Goal: Feedback & Contribution: Submit feedback/report problem

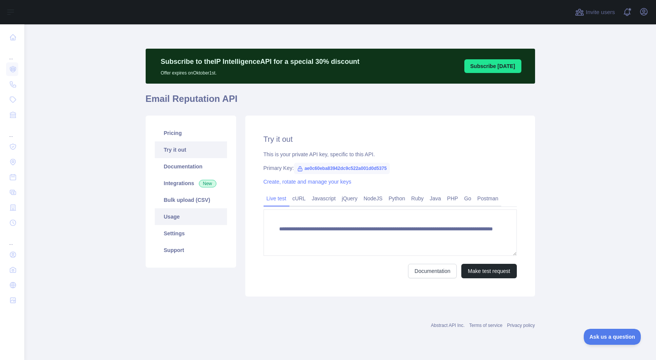
click at [192, 220] on link "Usage" at bounding box center [191, 216] width 72 height 17
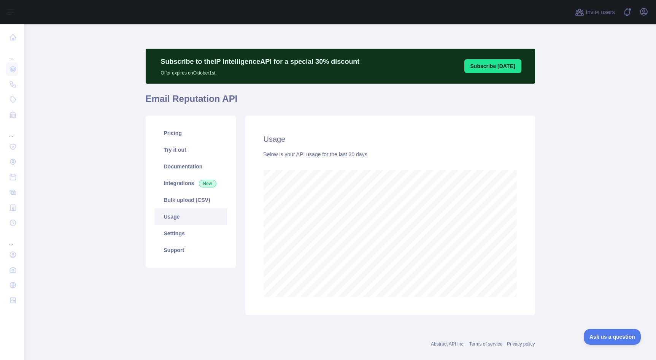
scroll to position [335, 631]
click at [194, 154] on link "Try it out" at bounding box center [191, 149] width 72 height 17
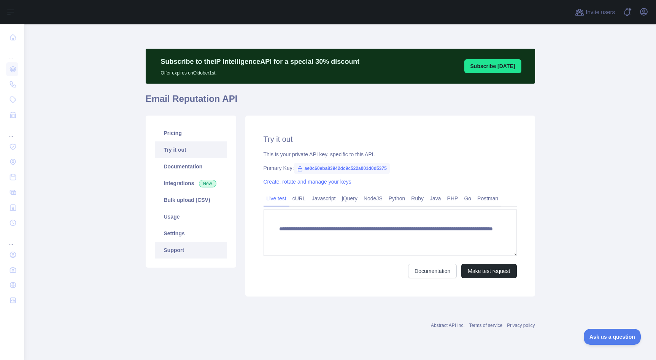
click at [187, 251] on link "Support" at bounding box center [191, 250] width 72 height 17
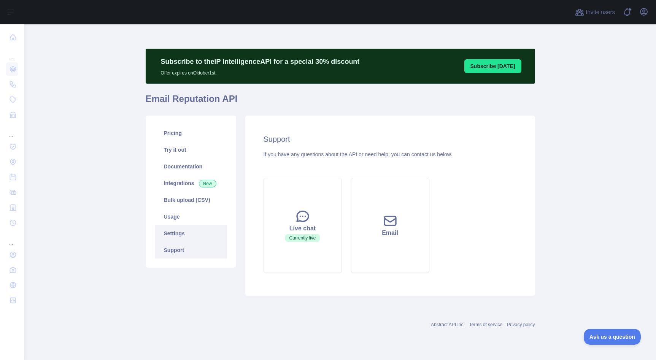
click at [187, 230] on link "Settings" at bounding box center [191, 233] width 72 height 17
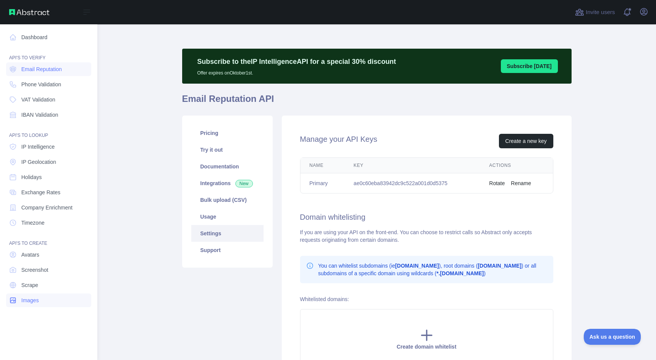
click at [58, 302] on link "Images" at bounding box center [48, 301] width 85 height 14
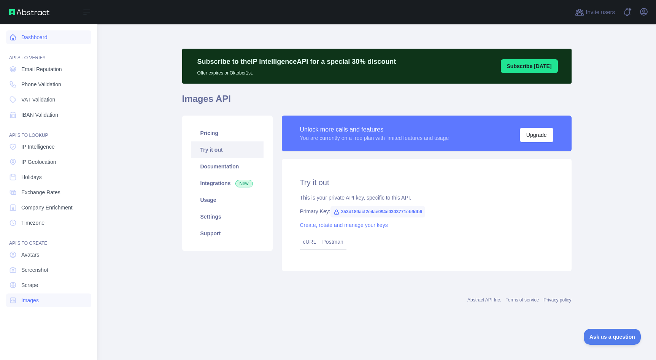
click at [33, 36] on link "Dashboard" at bounding box center [48, 37] width 85 height 14
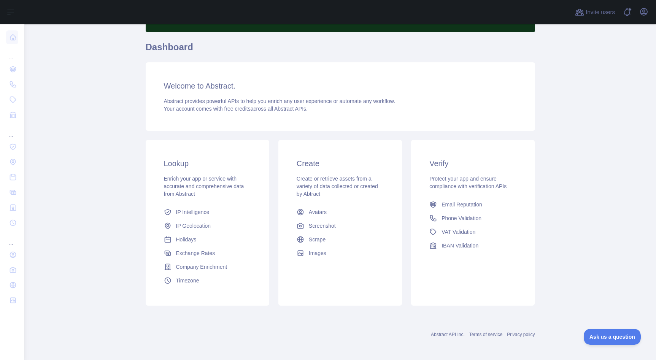
scroll to position [54, 0]
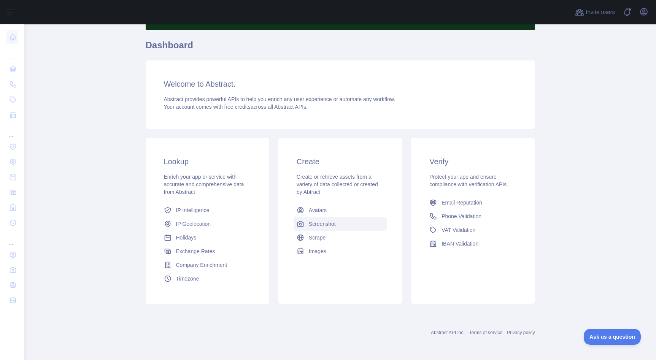
click at [341, 228] on link "Screenshot" at bounding box center [340, 224] width 93 height 14
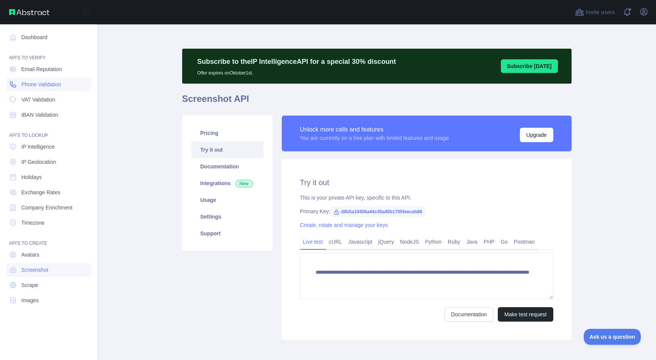
click at [49, 86] on span "Phone Validation" at bounding box center [41, 85] width 40 height 8
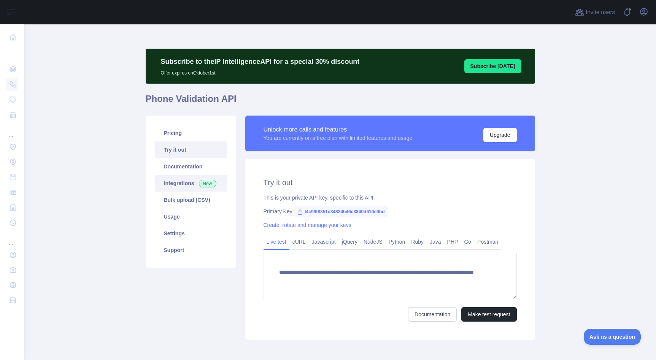
click at [187, 177] on link "Integrations New" at bounding box center [191, 183] width 72 height 17
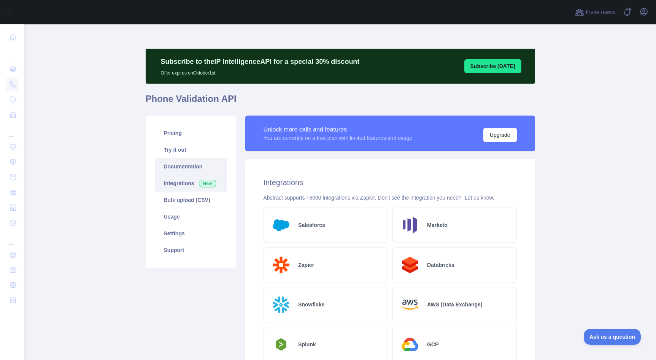
click at [187, 166] on link "Documentation" at bounding box center [191, 166] width 72 height 17
click at [191, 154] on link "Try it out" at bounding box center [191, 149] width 72 height 17
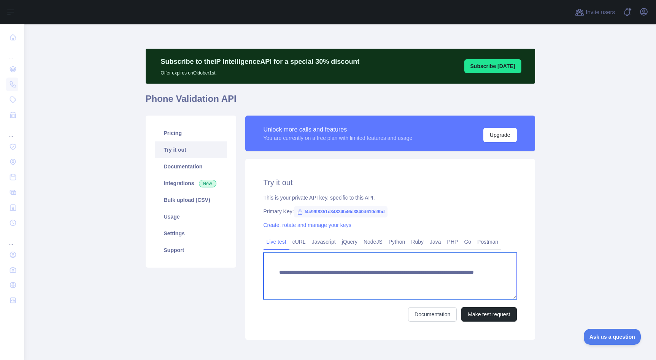
click at [469, 281] on textarea "**********" at bounding box center [389, 276] width 253 height 46
click at [442, 281] on textarea "**********" at bounding box center [389, 276] width 253 height 46
type textarea "**********"
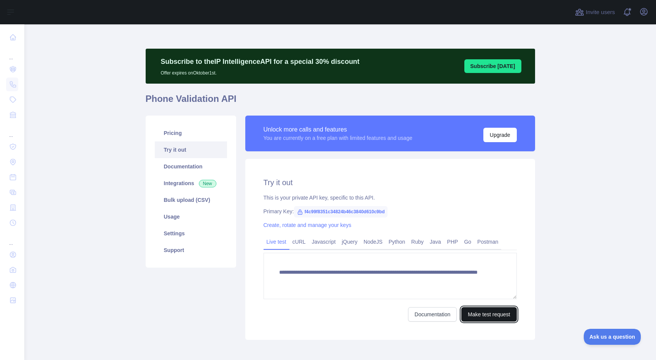
click at [506, 315] on button "Make test request" at bounding box center [488, 314] width 55 height 14
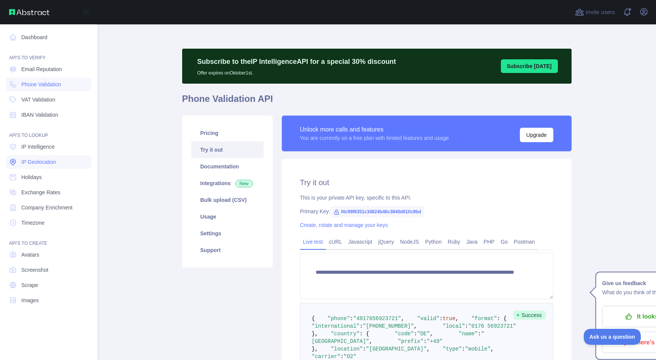
click at [65, 162] on link "IP Geolocation" at bounding box center [48, 162] width 85 height 14
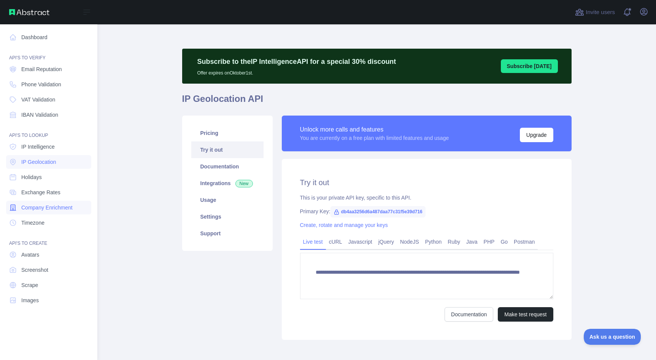
click at [59, 211] on span "Company Enrichment" at bounding box center [46, 208] width 51 height 8
click at [47, 283] on link "Scrape" at bounding box center [48, 285] width 85 height 14
click at [41, 292] on nav "Dashboard API'S TO VERIFY Email Reputation Phone Validation VAT Validation IBAN…" at bounding box center [48, 186] width 85 height 324
click at [41, 274] on link "Screenshot" at bounding box center [48, 270] width 85 height 14
click at [42, 304] on link "Images" at bounding box center [48, 301] width 85 height 14
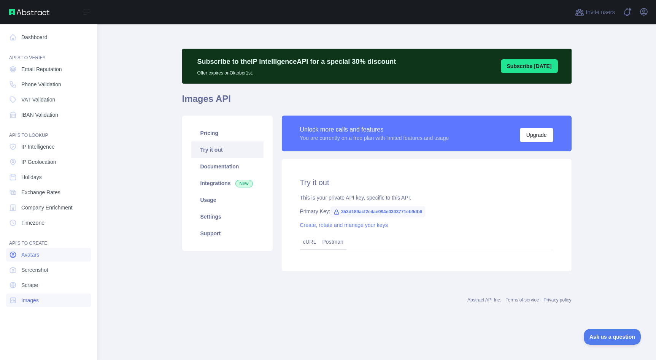
click at [38, 256] on span "Avatars" at bounding box center [30, 255] width 18 height 8
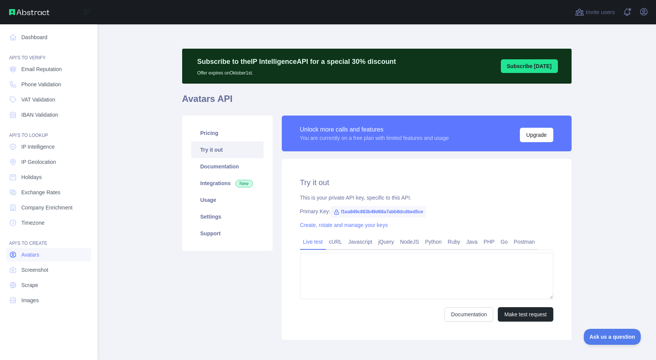
type textarea "**********"
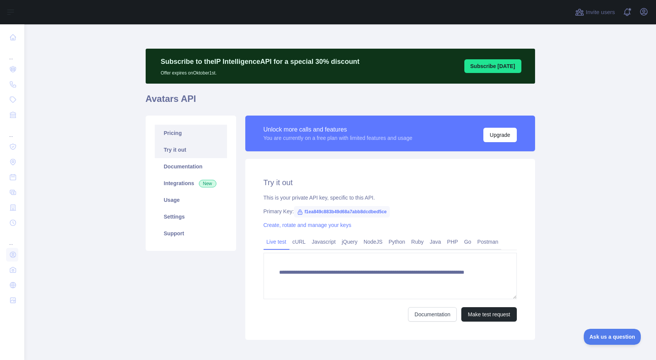
click at [204, 133] on link "Pricing" at bounding box center [191, 133] width 72 height 17
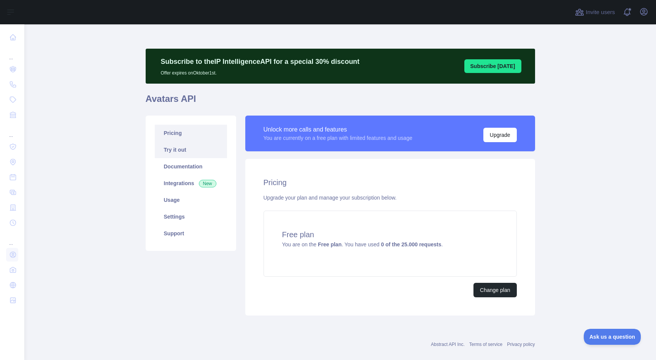
click at [202, 152] on link "Try it out" at bounding box center [191, 149] width 72 height 17
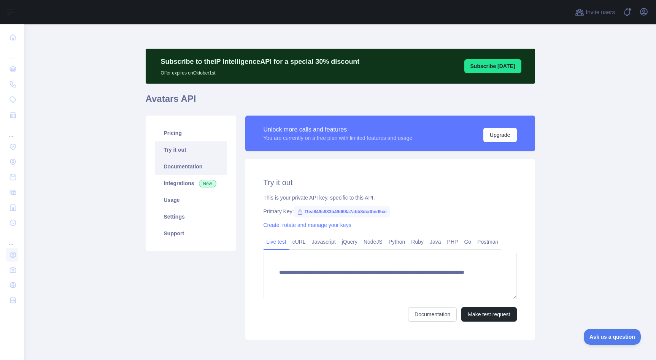
click at [196, 164] on link "Documentation" at bounding box center [191, 166] width 72 height 17
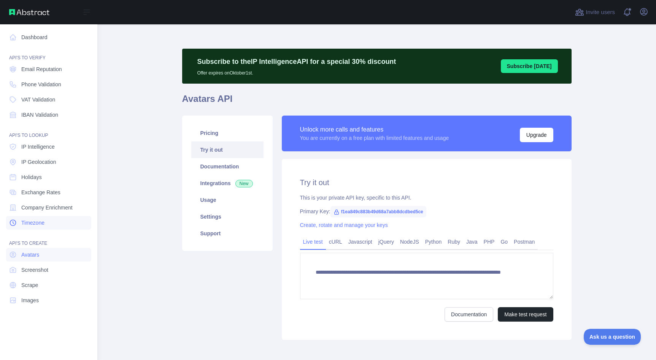
click at [22, 224] on span "Timezone" at bounding box center [32, 223] width 23 height 8
click at [49, 177] on link "Holidays" at bounding box center [48, 177] width 85 height 14
click at [45, 116] on span "IBAN Validation" at bounding box center [39, 115] width 37 height 8
click at [45, 81] on span "Phone Validation" at bounding box center [41, 85] width 40 height 8
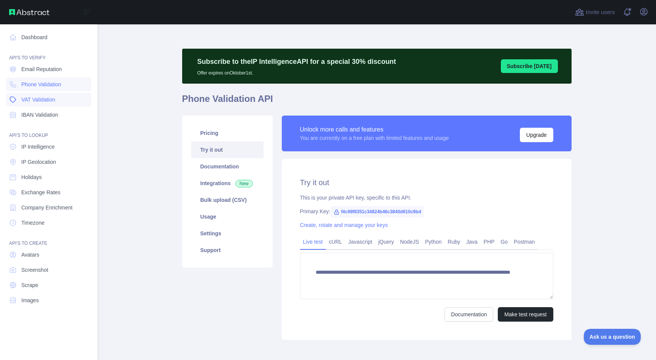
click at [45, 105] on link "VAT Validation" at bounding box center [48, 100] width 85 height 14
click at [44, 73] on span "Email Reputation" at bounding box center [41, 69] width 41 height 8
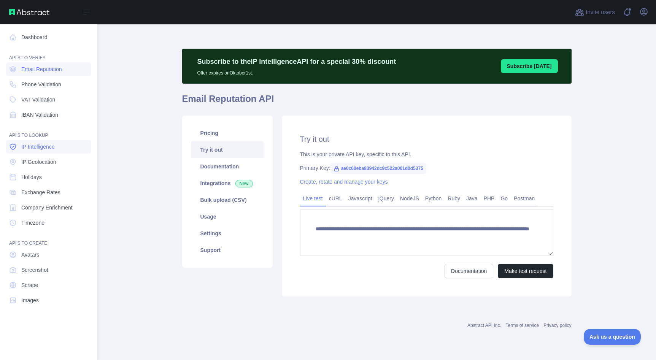
click at [57, 148] on link "IP Intelligence" at bounding box center [48, 147] width 85 height 14
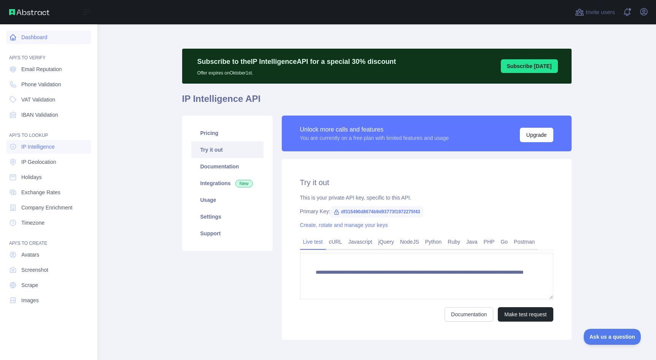
click at [34, 40] on link "Dashboard" at bounding box center [48, 37] width 85 height 14
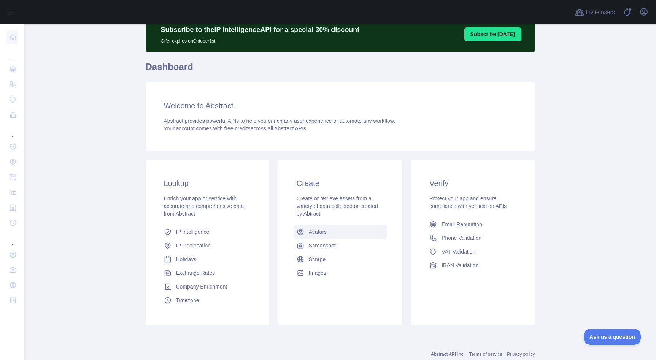
scroll to position [54, 0]
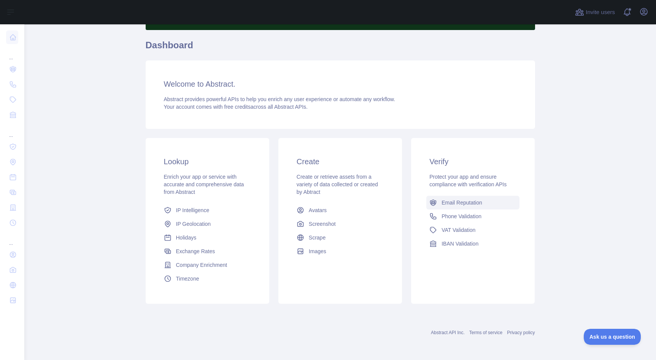
click at [466, 202] on span "Email Reputation" at bounding box center [461, 203] width 41 height 8
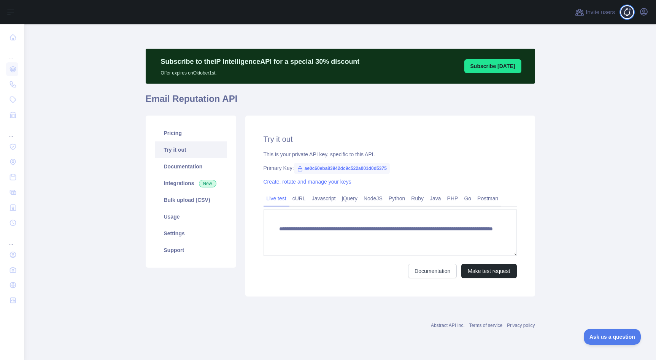
click at [627, 11] on span at bounding box center [629, 12] width 15 height 24
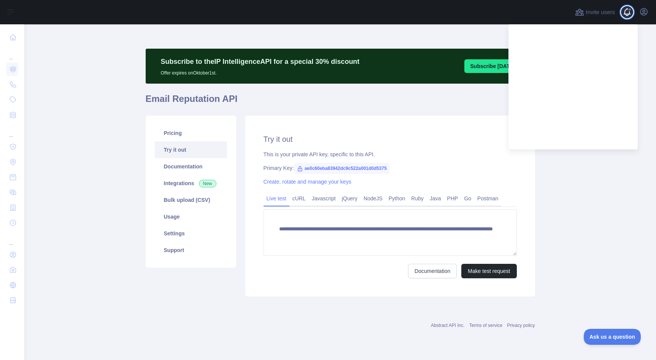
click at [627, 11] on span at bounding box center [629, 12] width 15 height 24
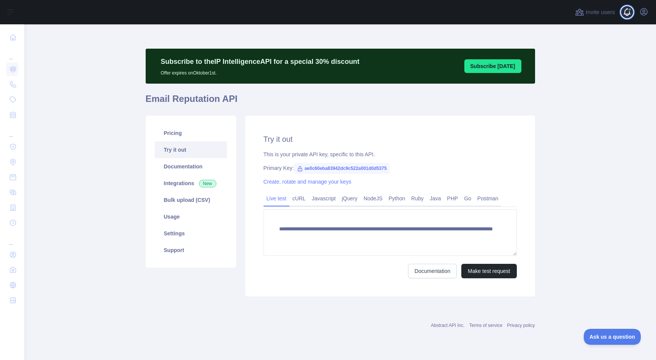
click at [637, 11] on span at bounding box center [629, 12] width 15 height 24
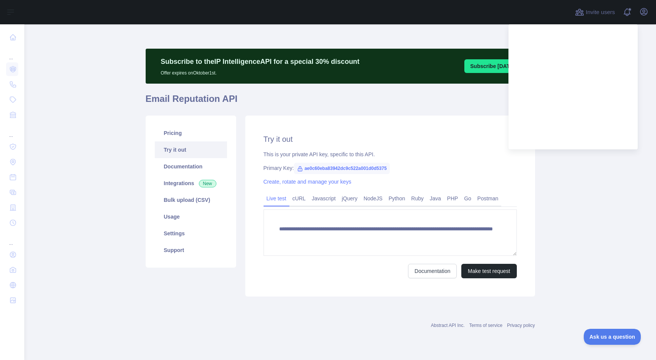
click at [639, 19] on div "Open user menu" at bounding box center [644, 12] width 12 height 13
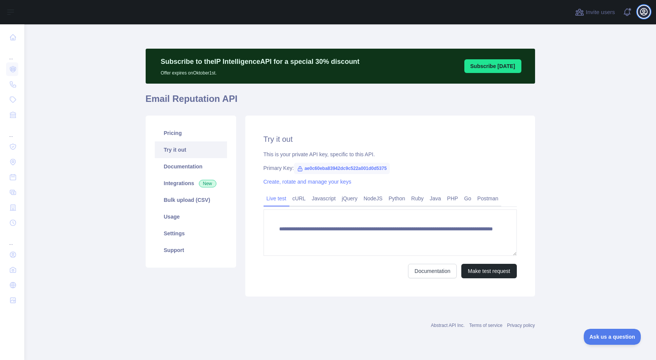
click at [639, 16] on icon "button" at bounding box center [643, 11] width 9 height 9
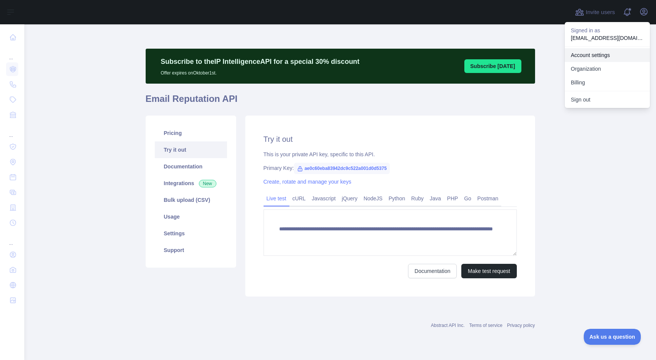
click at [612, 52] on link "Account settings" at bounding box center [607, 55] width 85 height 14
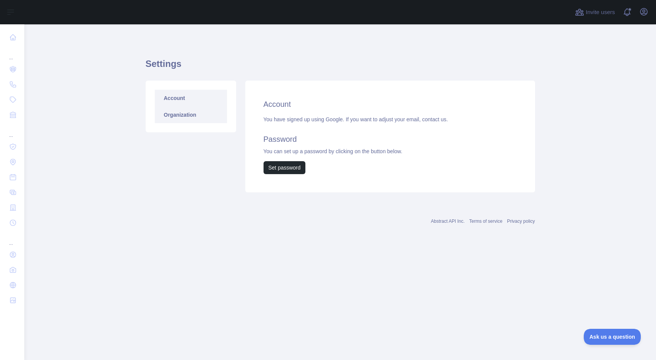
click at [222, 111] on link "Organization" at bounding box center [191, 114] width 72 height 17
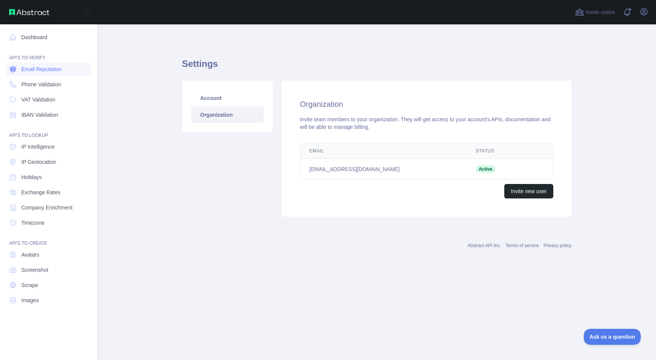
click at [43, 68] on span "Email Reputation" at bounding box center [41, 69] width 41 height 8
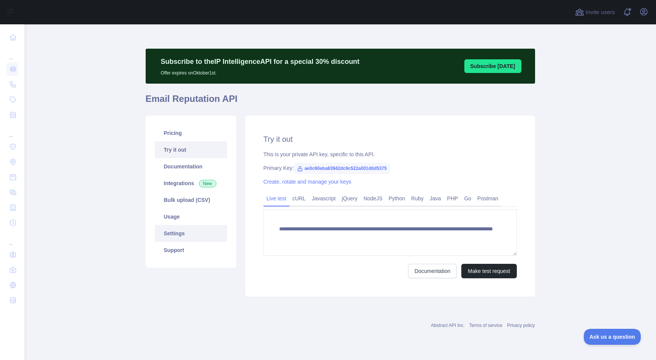
click at [181, 235] on link "Settings" at bounding box center [191, 233] width 72 height 17
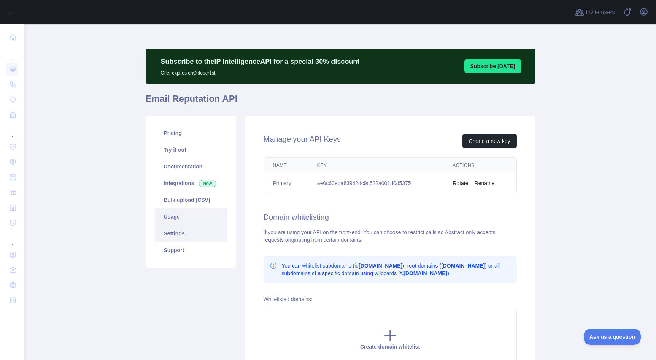
click at [188, 216] on link "Usage" at bounding box center [191, 216] width 72 height 17
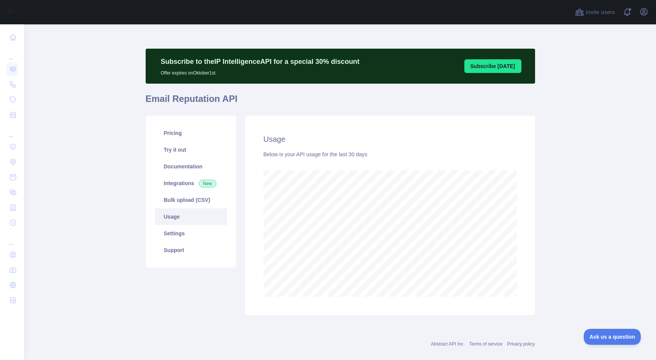
scroll to position [335, 631]
click at [177, 194] on link "Bulk upload (CSV)" at bounding box center [191, 200] width 72 height 17
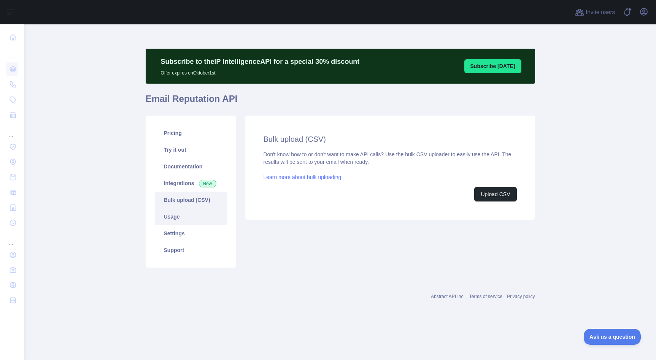
click at [181, 213] on link "Usage" at bounding box center [191, 216] width 72 height 17
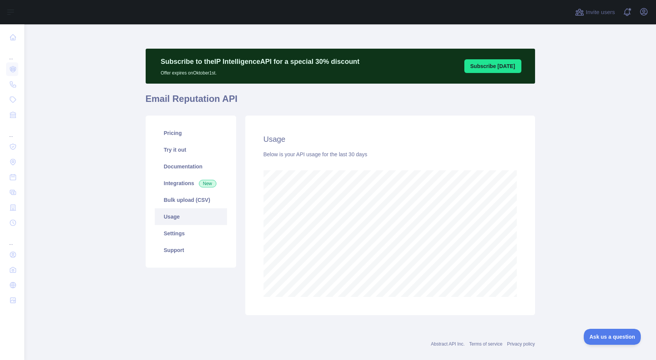
scroll to position [335, 631]
click at [179, 236] on link "Settings" at bounding box center [191, 233] width 72 height 17
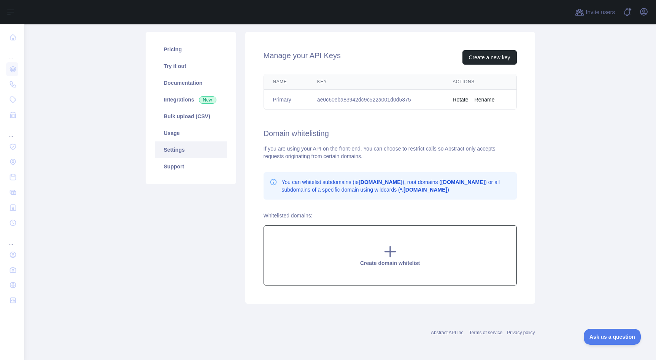
click at [371, 240] on div "Create domain whitelist" at bounding box center [389, 255] width 253 height 60
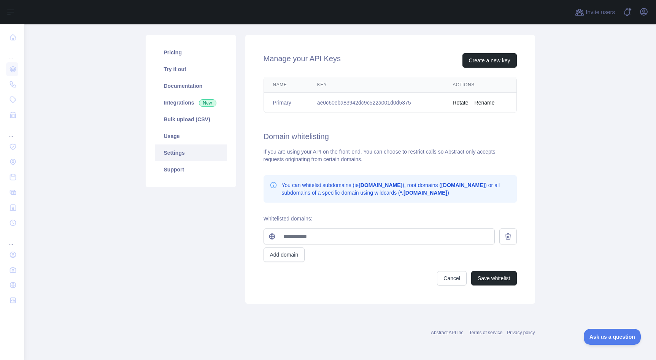
scroll to position [81, 0]
click at [371, 240] on input "text" at bounding box center [387, 236] width 216 height 15
type input "**********"
click at [295, 255] on button "Add domain" at bounding box center [283, 255] width 41 height 14
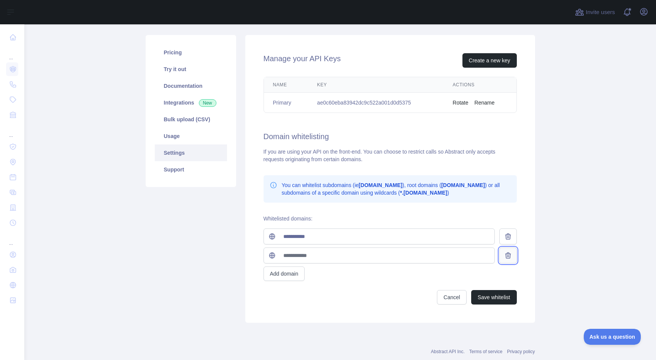
click at [516, 255] on button at bounding box center [507, 256] width 17 height 16
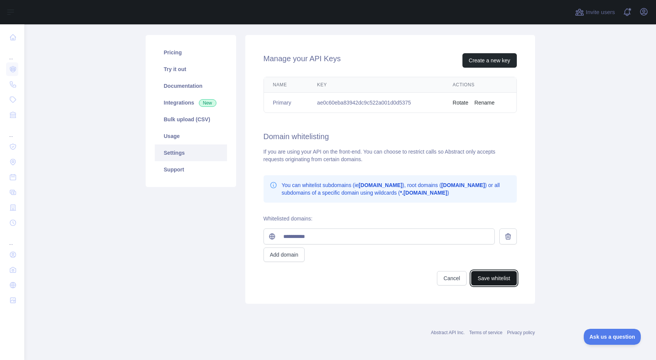
click at [484, 281] on button "Save whitelist" at bounding box center [494, 278] width 46 height 14
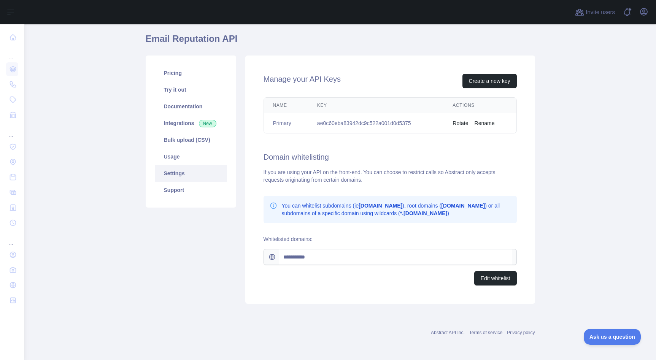
scroll to position [60, 0]
click at [176, 139] on link "Bulk upload (CSV)" at bounding box center [191, 140] width 72 height 17
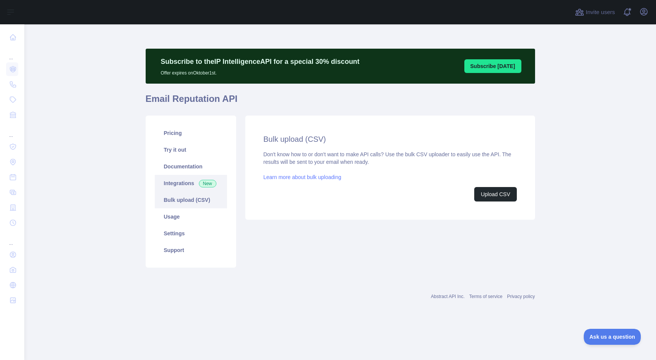
click at [181, 181] on link "Integrations New" at bounding box center [191, 183] width 72 height 17
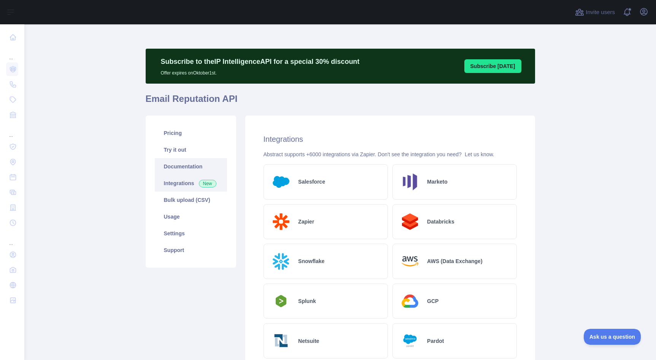
click at [189, 165] on link "Documentation" at bounding box center [191, 166] width 72 height 17
click at [213, 147] on link "Try it out" at bounding box center [191, 149] width 72 height 17
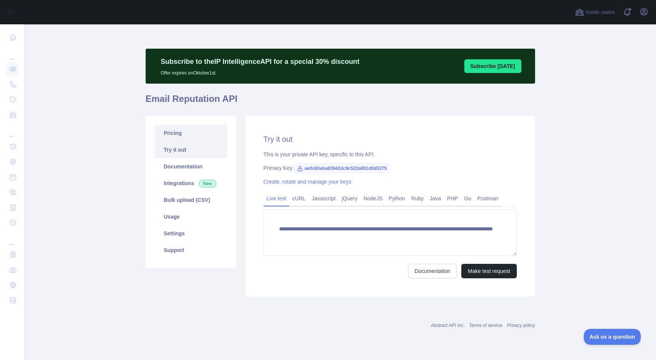
click at [211, 131] on link "Pricing" at bounding box center [191, 133] width 72 height 17
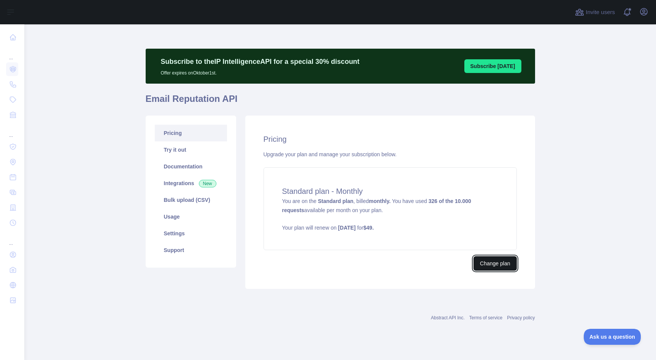
click at [492, 264] on button "Change plan" at bounding box center [494, 263] width 43 height 14
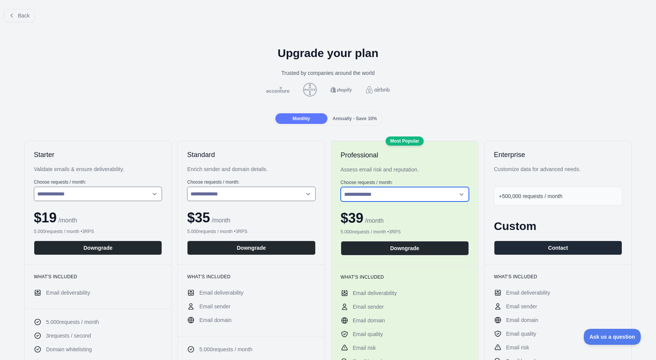
click option "**********" at bounding box center [0, 0] width 0 height 0
select select "*"
click option "**********" at bounding box center [0, 0] width 0 height 0
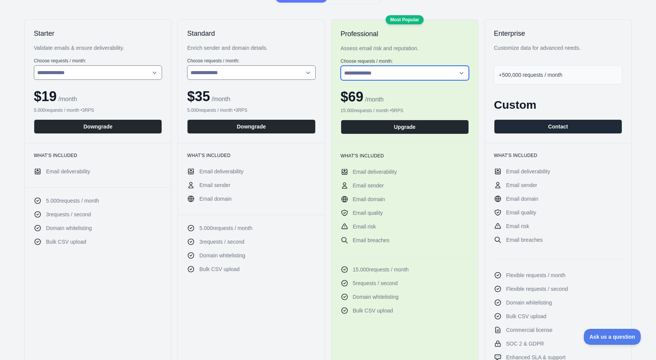
scroll to position [121, 0]
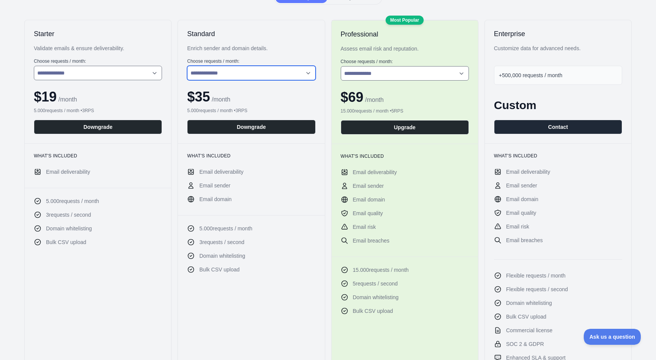
select select "*"
click option "**********" at bounding box center [0, 0] width 0 height 0
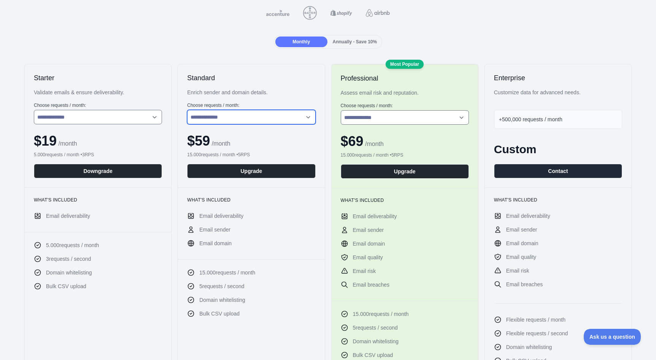
scroll to position [57, 0]
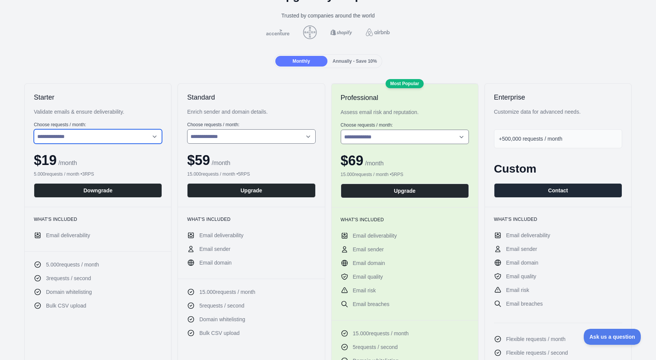
click option "**********" at bounding box center [0, 0] width 0 height 0
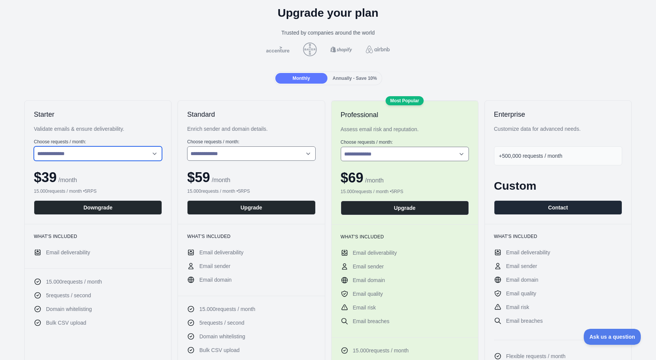
scroll to position [51, 0]
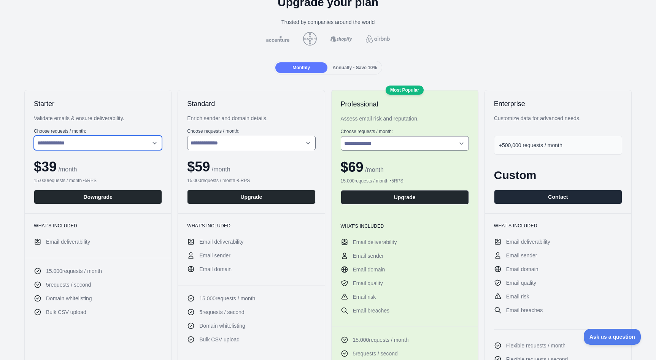
click option "**********" at bounding box center [0, 0] width 0 height 0
select select "*"
click option "**********" at bounding box center [0, 0] width 0 height 0
click at [100, 194] on button "Downgrade" at bounding box center [98, 197] width 128 height 14
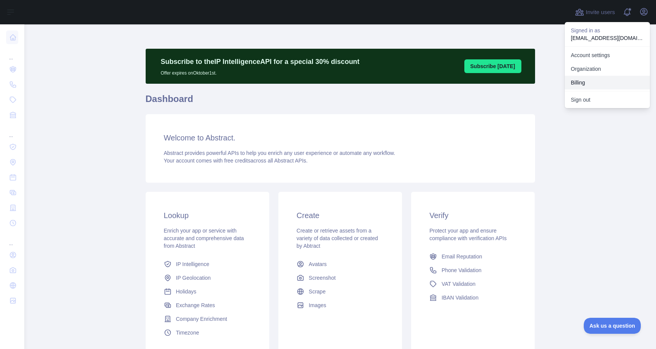
click at [600, 78] on button "Billing" at bounding box center [607, 83] width 85 height 14
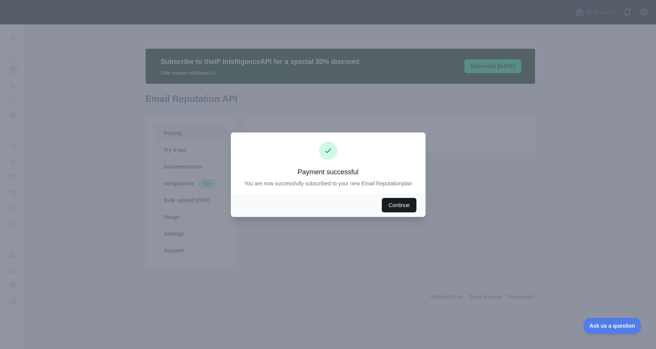
click at [399, 207] on button "Continue" at bounding box center [399, 205] width 34 height 14
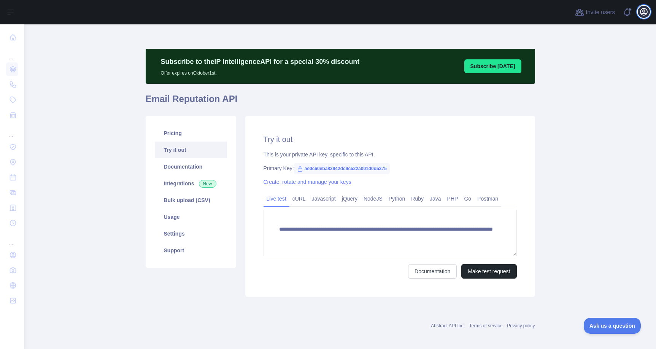
click at [643, 13] on icon "button" at bounding box center [643, 11] width 9 height 9
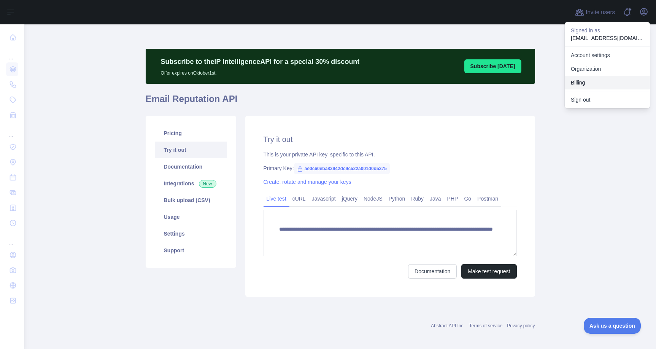
click at [604, 81] on button "Billing" at bounding box center [607, 83] width 85 height 14
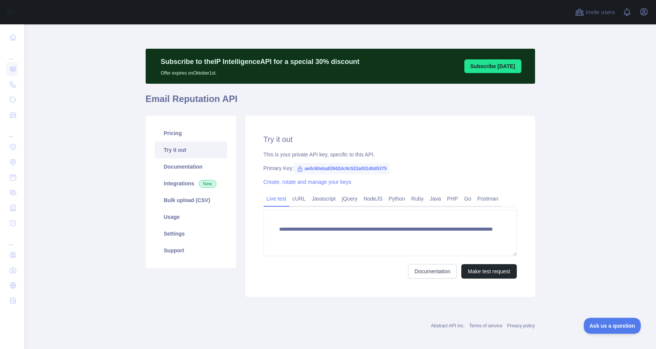
scroll to position [3, 0]
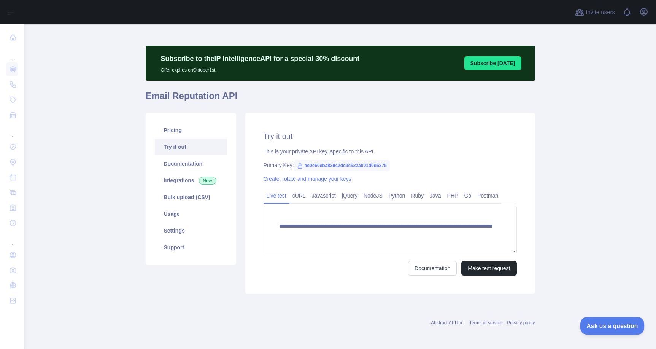
click at [624, 328] on button "Ask us a question" at bounding box center [608, 324] width 57 height 16
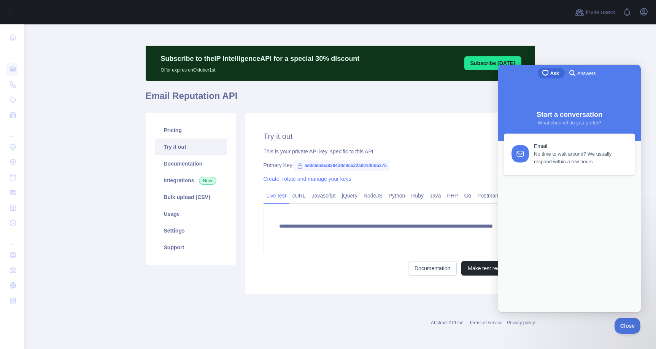
scroll to position [0, 0]
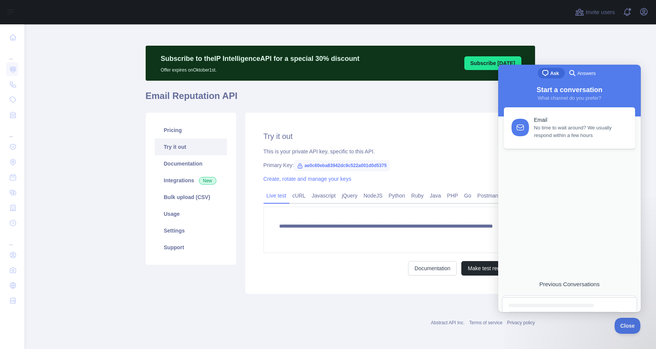
click at [552, 133] on span "No time to wait around? We usually respond within a few hours" at bounding box center [580, 131] width 92 height 15
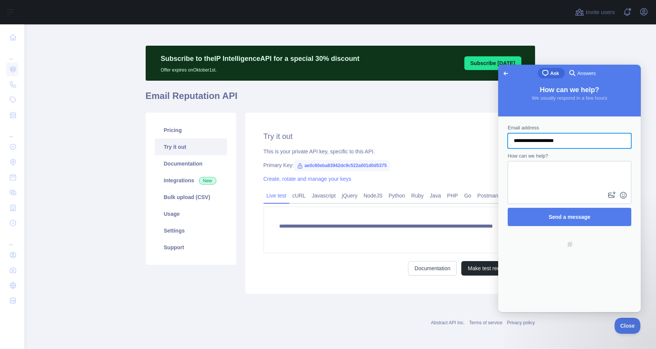
click at [550, 174] on textarea "How can we help?" at bounding box center [569, 176] width 122 height 28
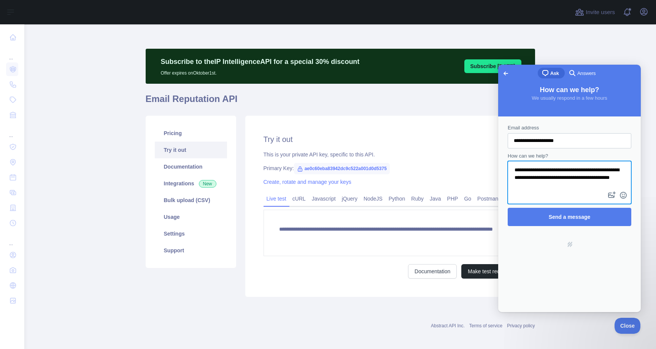
click at [599, 179] on textarea "**********" at bounding box center [569, 176] width 122 height 28
click at [608, 179] on textarea "**********" at bounding box center [569, 176] width 122 height 28
type textarea "**********"
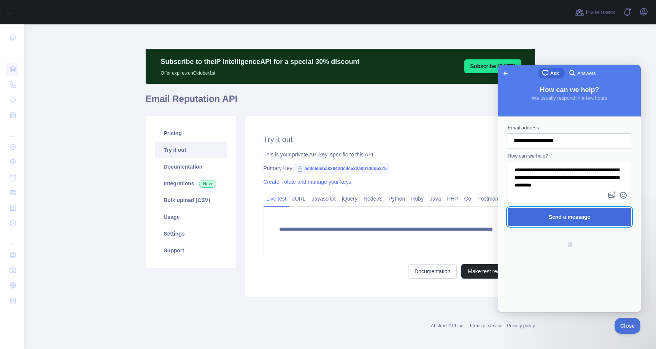
click at [587, 215] on span "Send a message" at bounding box center [570, 217] width 42 height 6
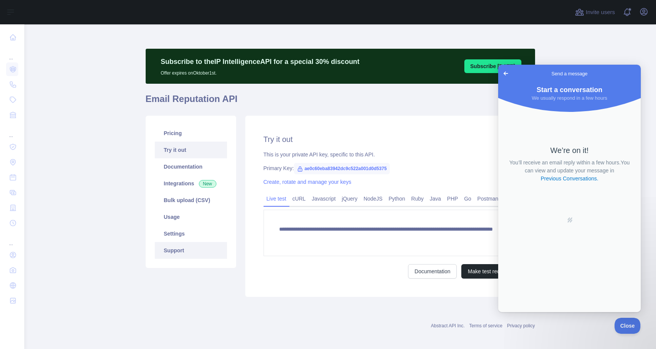
click at [198, 248] on link "Support" at bounding box center [191, 250] width 72 height 17
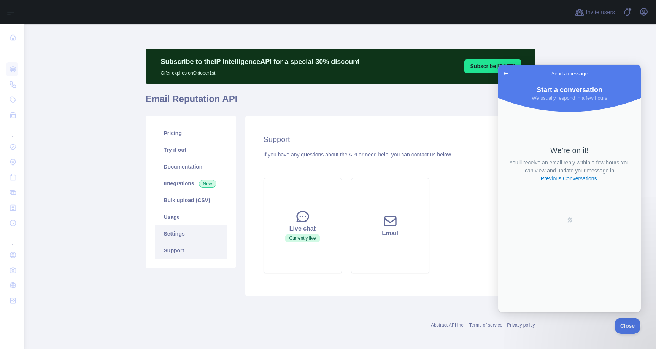
click at [198, 226] on link "Settings" at bounding box center [191, 233] width 72 height 17
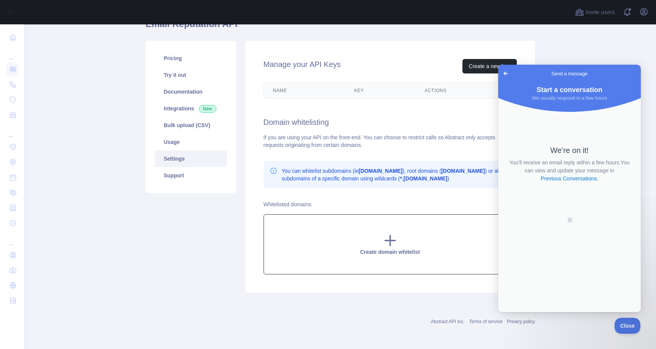
scroll to position [71, 0]
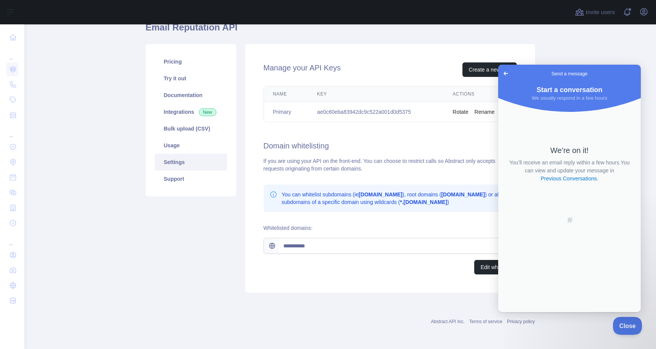
drag, startPoint x: 624, startPoint y: 324, endPoint x: 720, endPoint y: 560, distance: 255.0
click at [624, 324] on span "Close" at bounding box center [625, 324] width 26 height 5
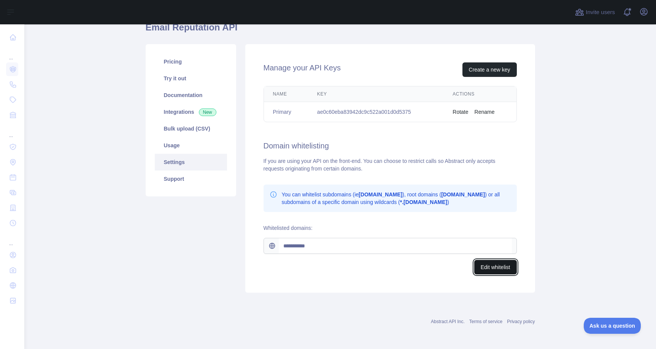
click at [502, 262] on button "Edit whitelist" at bounding box center [495, 267] width 43 height 14
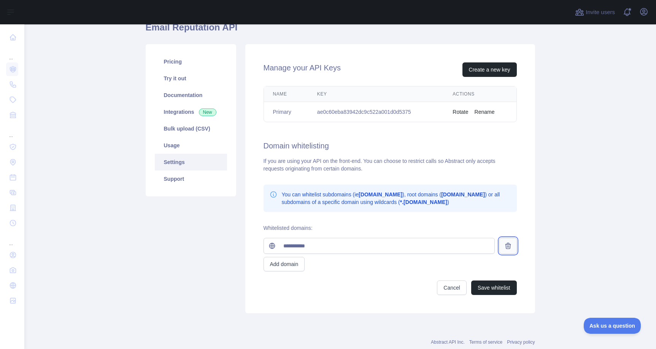
click at [507, 247] on icon at bounding box center [507, 246] width 5 height 6
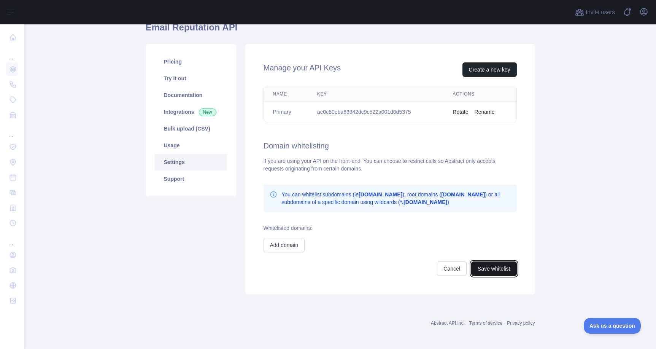
click at [504, 269] on button "Save whitelist" at bounding box center [494, 268] width 46 height 14
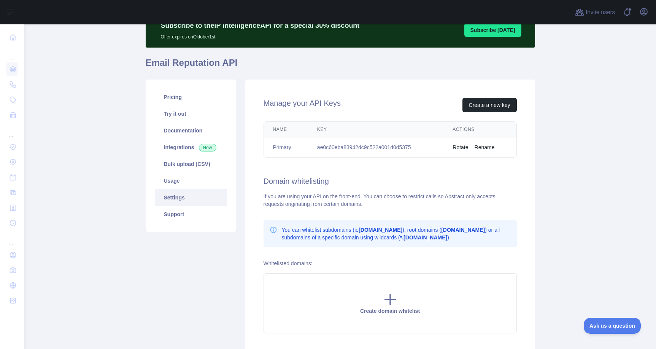
scroll to position [0, 0]
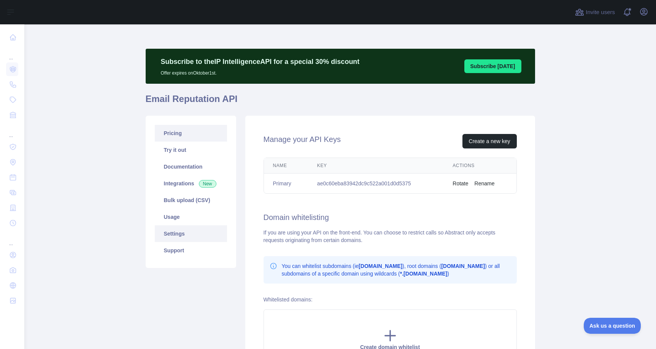
click at [201, 130] on link "Pricing" at bounding box center [191, 133] width 72 height 17
